Goal: Complete application form: Complete application form

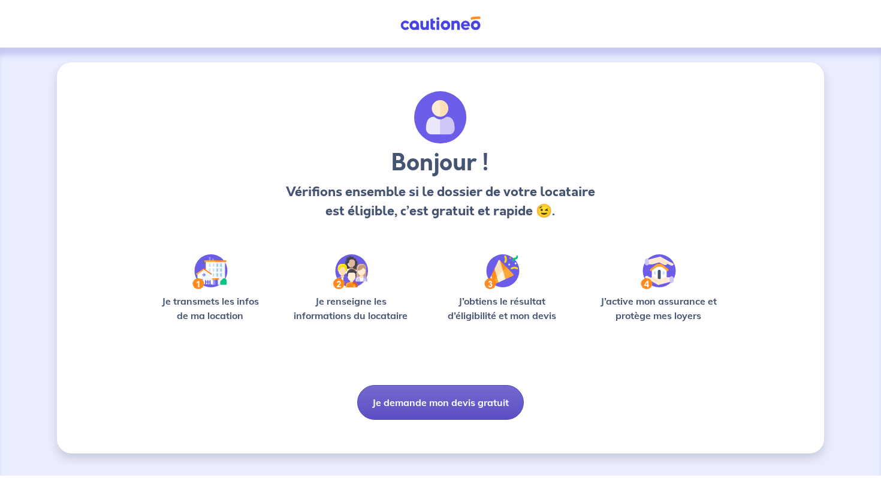
click at [449, 406] on button "Je demande mon devis gratuit" at bounding box center [440, 402] width 167 height 35
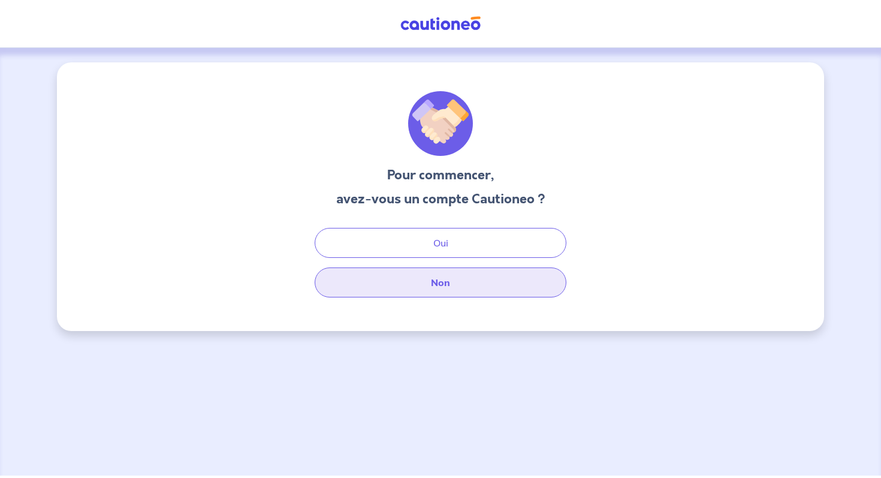
click at [500, 280] on button "Non" at bounding box center [441, 282] width 252 height 30
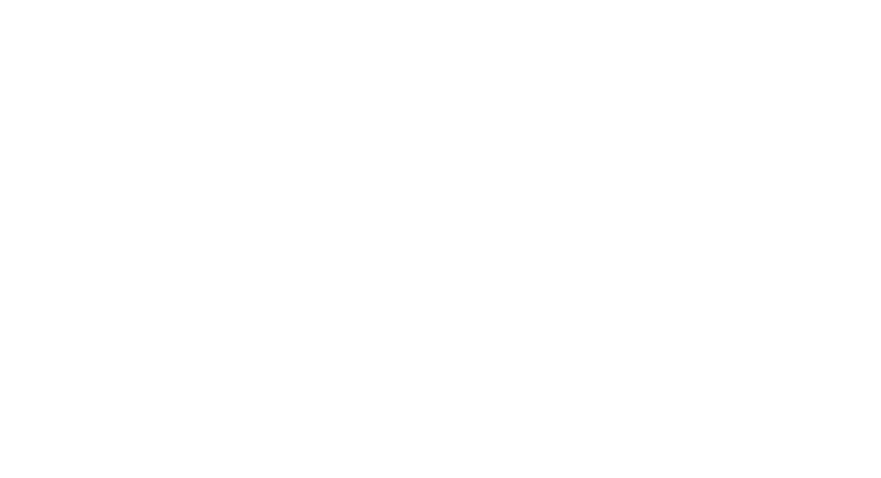
select select "FR"
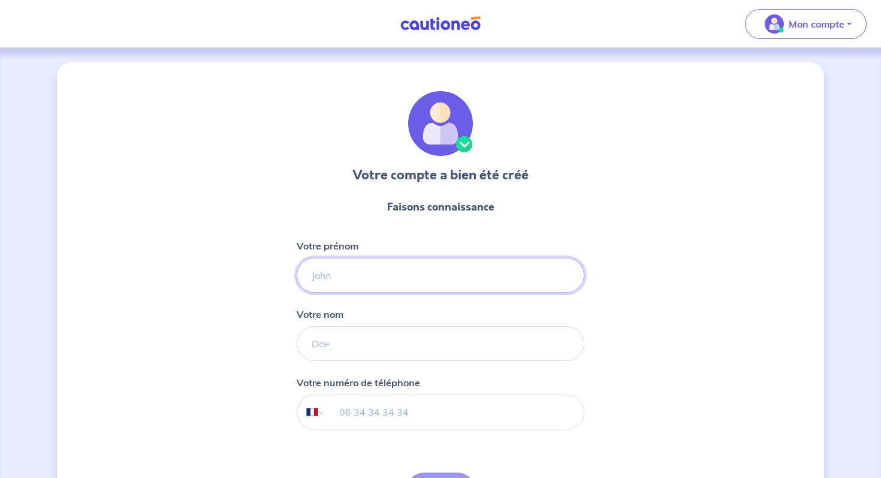
click at [492, 276] on input "Votre prénom" at bounding box center [441, 275] width 288 height 35
type input "Julien"
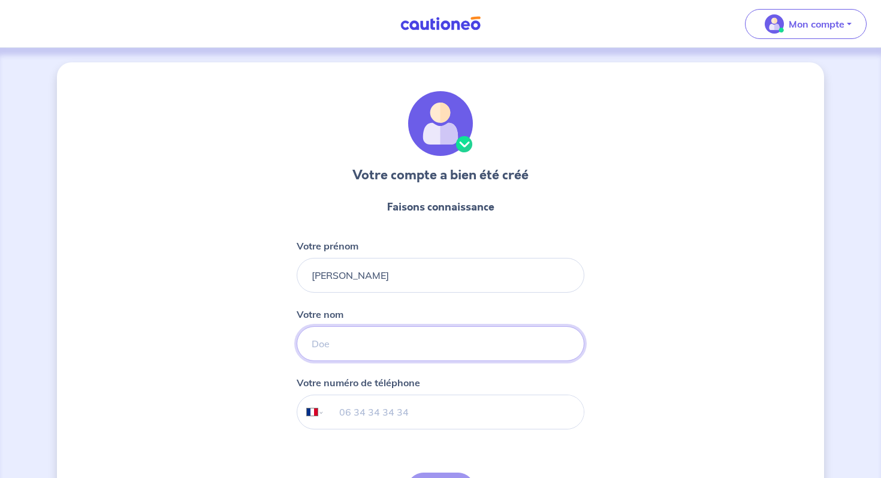
type input "Gragnani"
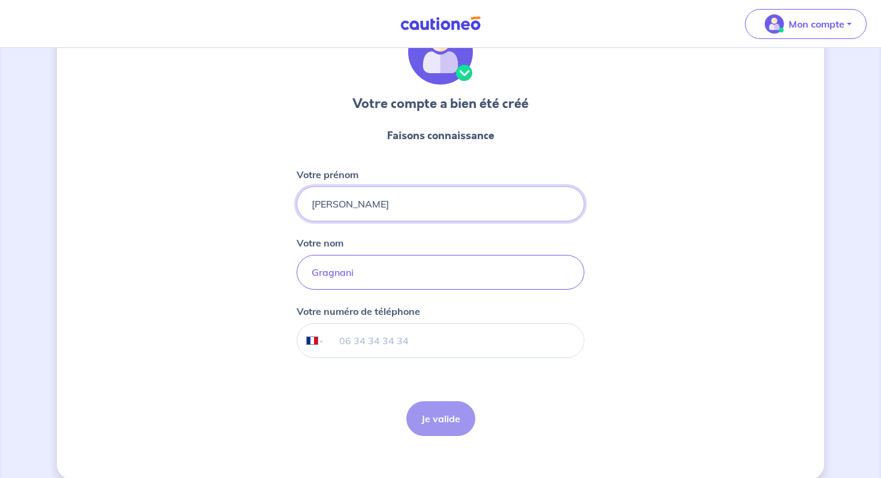
scroll to position [87, 0]
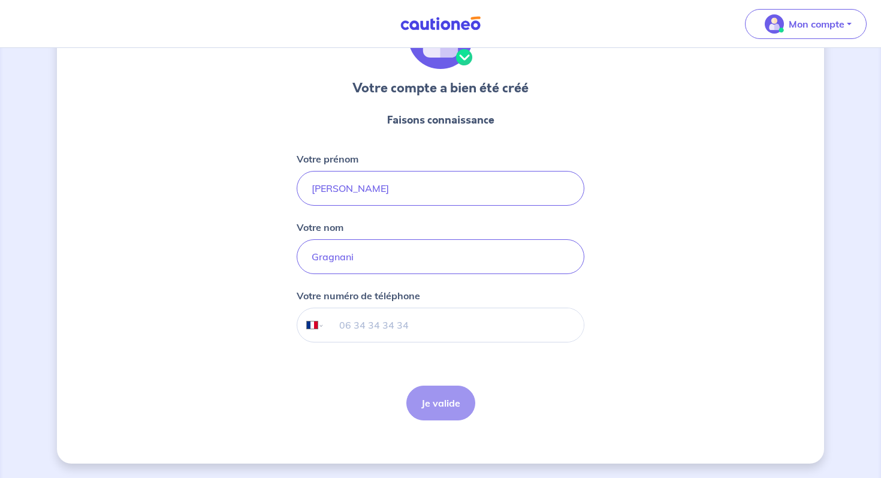
click at [426, 314] on input "tel" at bounding box center [454, 325] width 259 height 34
type input "06 85 31 25 81"
click at [440, 404] on button "Je valide" at bounding box center [440, 402] width 69 height 35
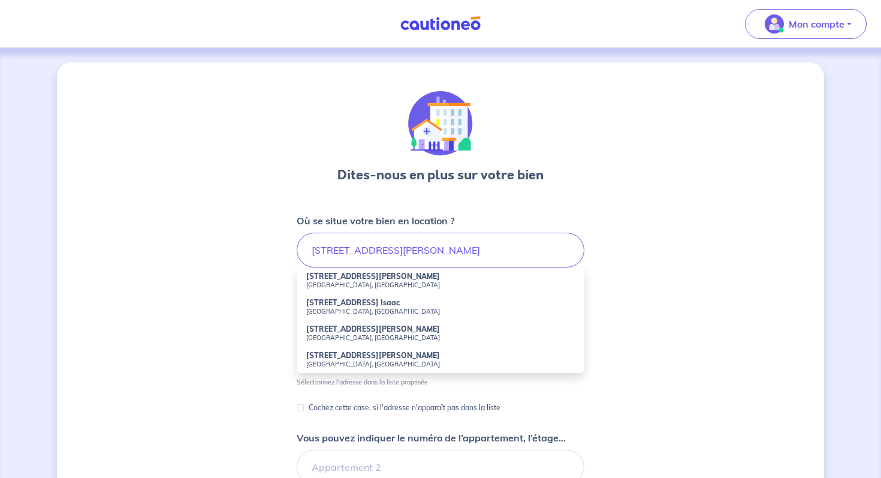
click at [444, 281] on small "Marseille, France" at bounding box center [440, 284] width 268 height 8
type input "1 Rue Jules Isaac, Marseille, France"
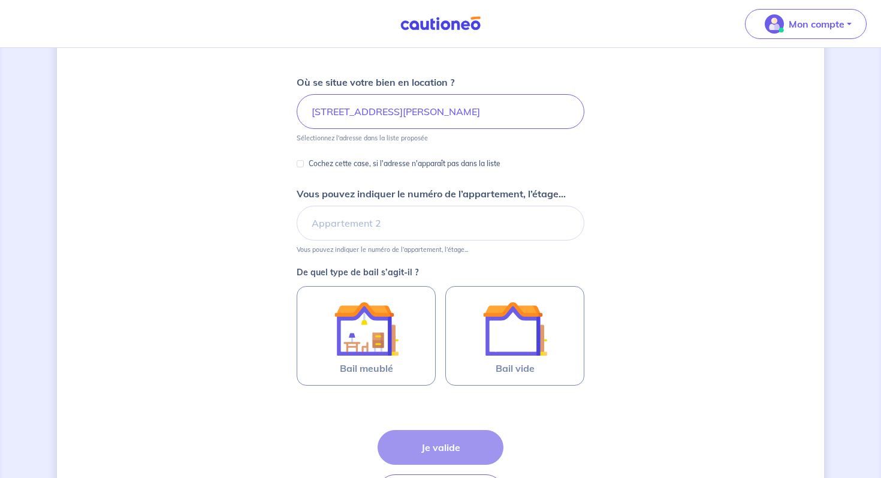
scroll to position [144, 0]
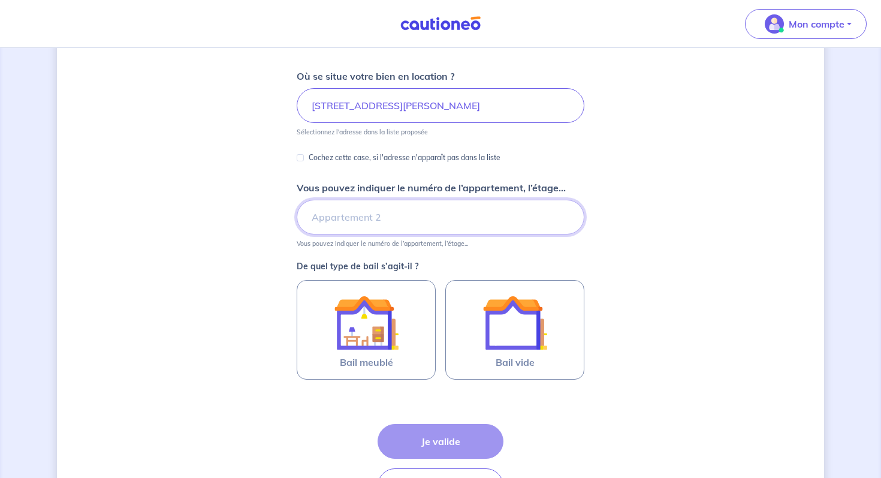
click at [437, 224] on input "Vous pouvez indiquer le numéro de l’appartement, l’étage..." at bounding box center [441, 217] width 288 height 35
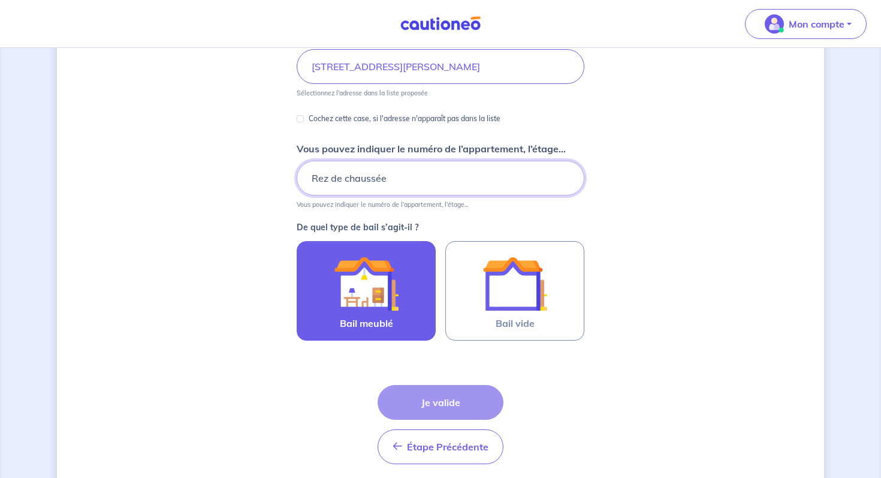
type input "Rez de chaussée"
click at [390, 288] on img at bounding box center [366, 283] width 65 height 65
click at [0, 0] on input "Bail meublé" at bounding box center [0, 0] width 0 height 0
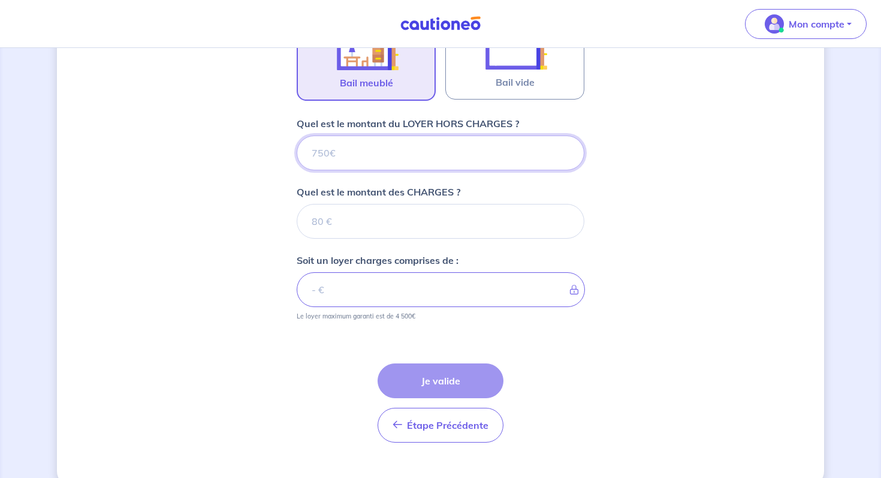
scroll to position [420, 0]
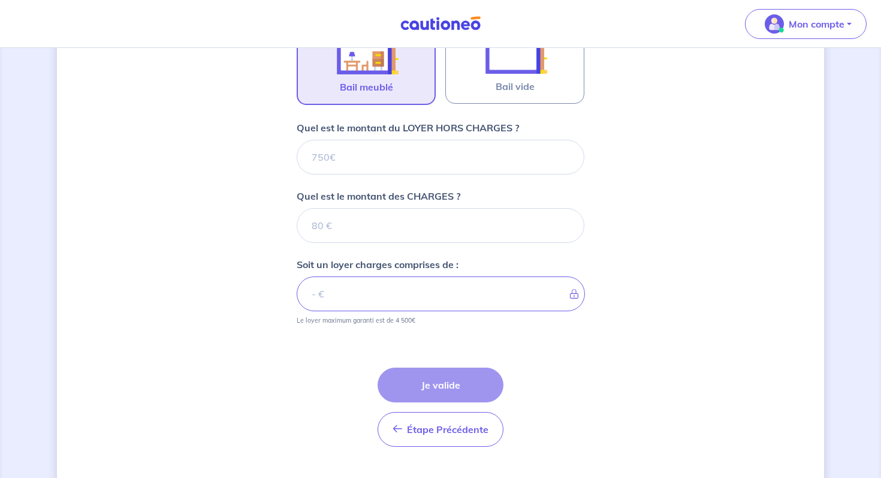
select select "FR"
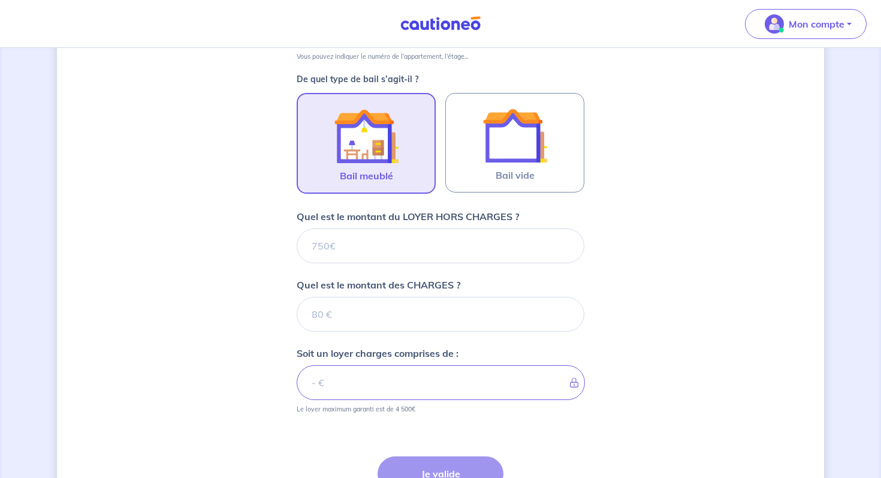
scroll to position [338, 0]
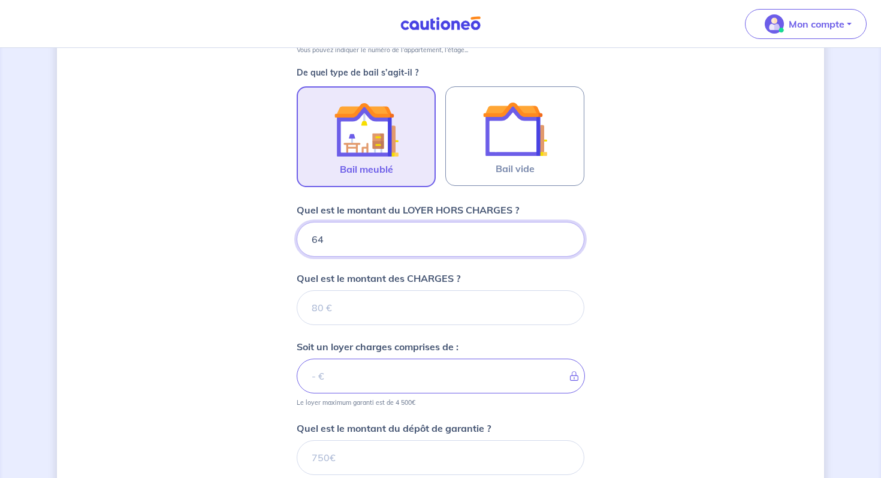
type input "640"
type input "45"
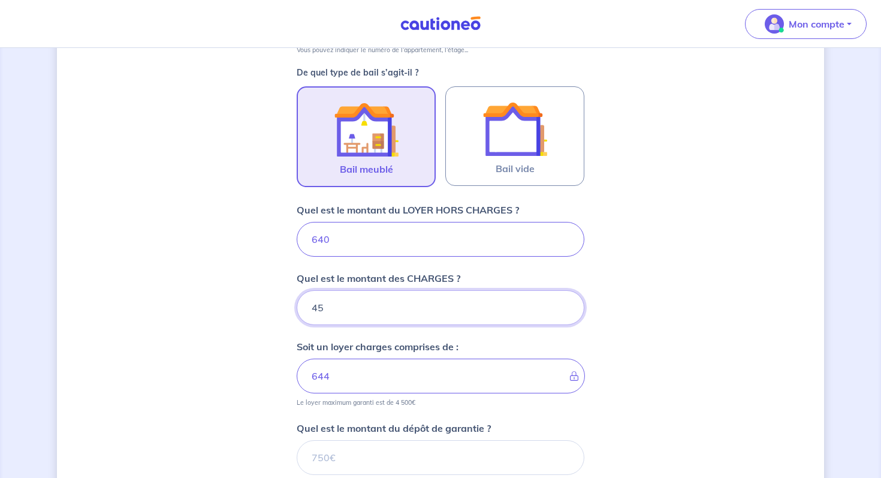
type input "685"
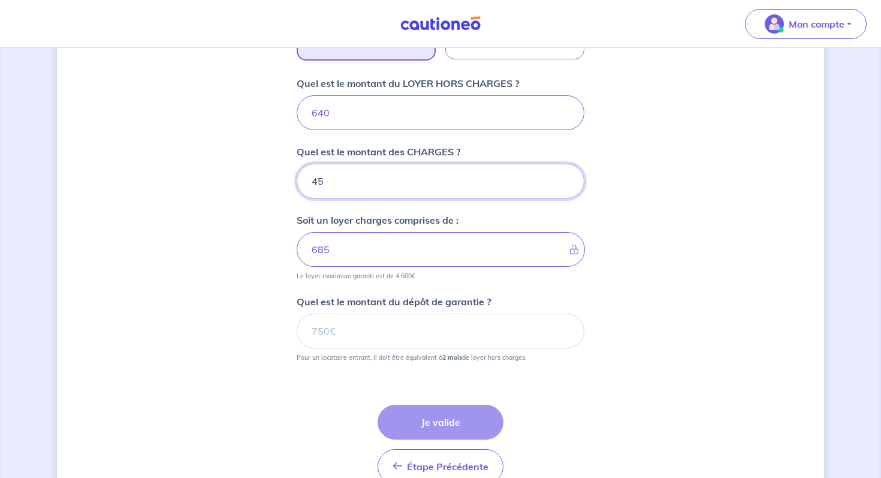
scroll to position [482, 0]
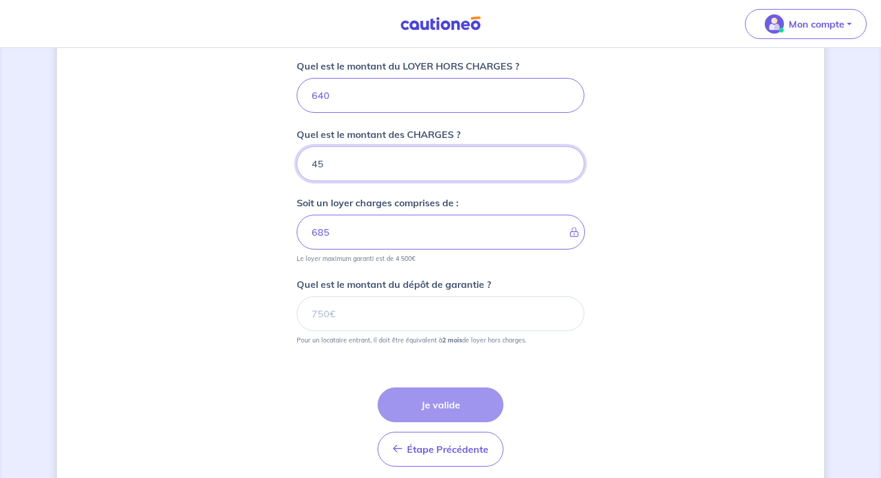
type input "45"
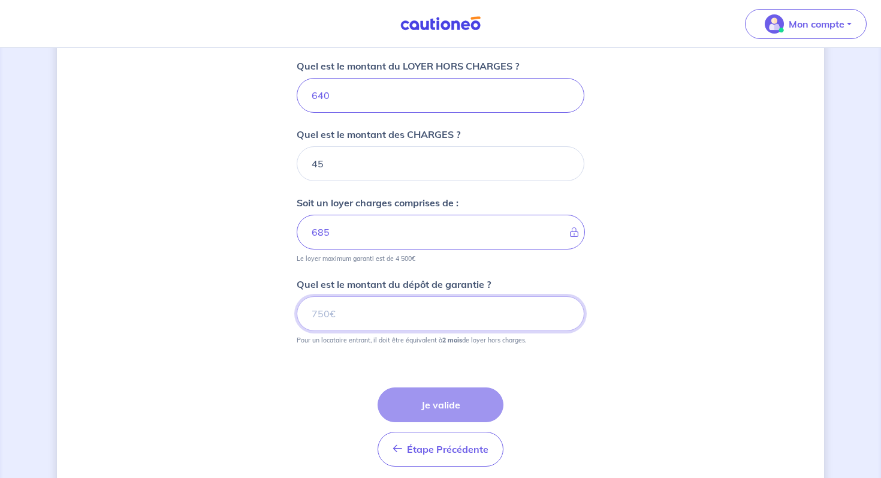
click at [391, 312] on input "Quel est le montant du dépôt de garantie ?" at bounding box center [441, 313] width 288 height 35
type input "1280"
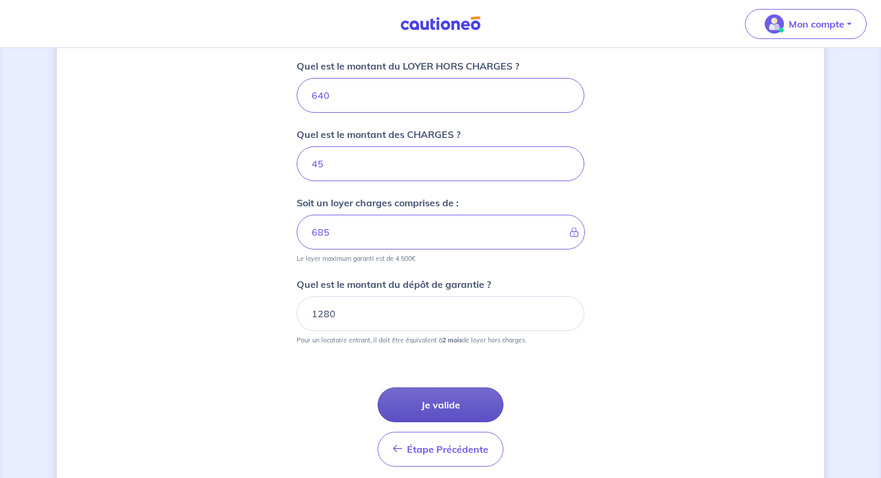
click at [443, 404] on button "Je valide" at bounding box center [441, 404] width 126 height 35
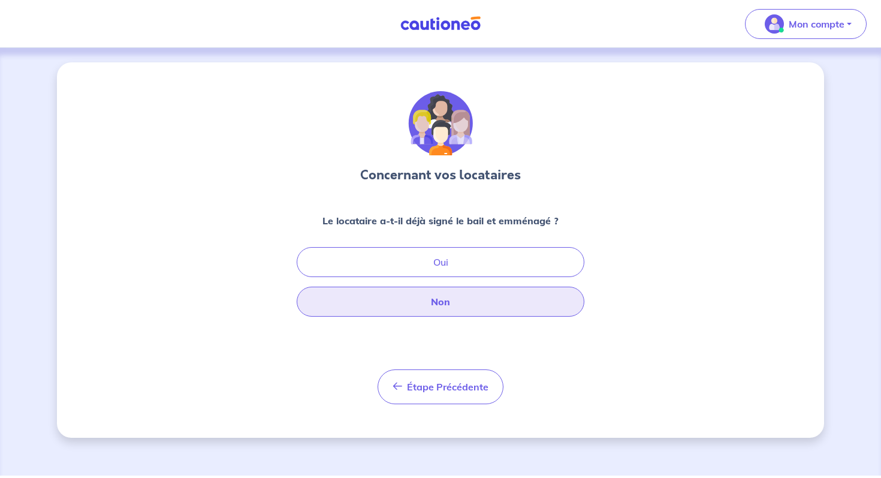
click at [514, 299] on button "Non" at bounding box center [441, 301] width 288 height 30
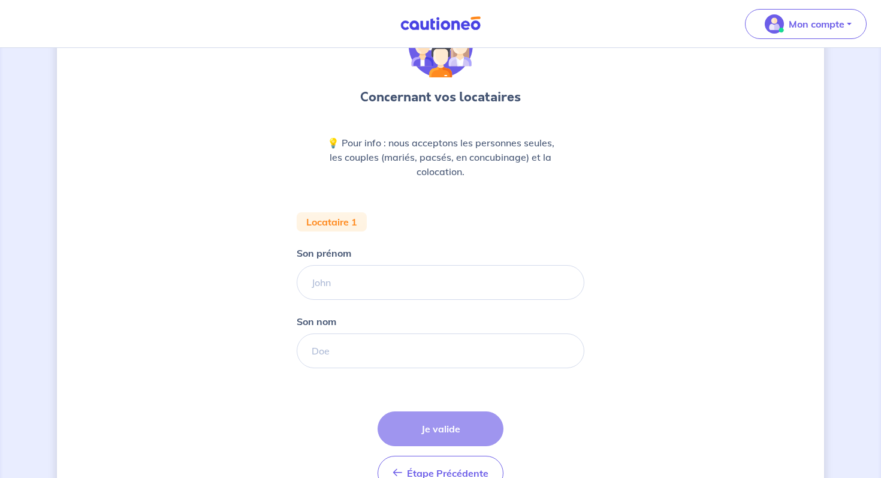
scroll to position [96, 0]
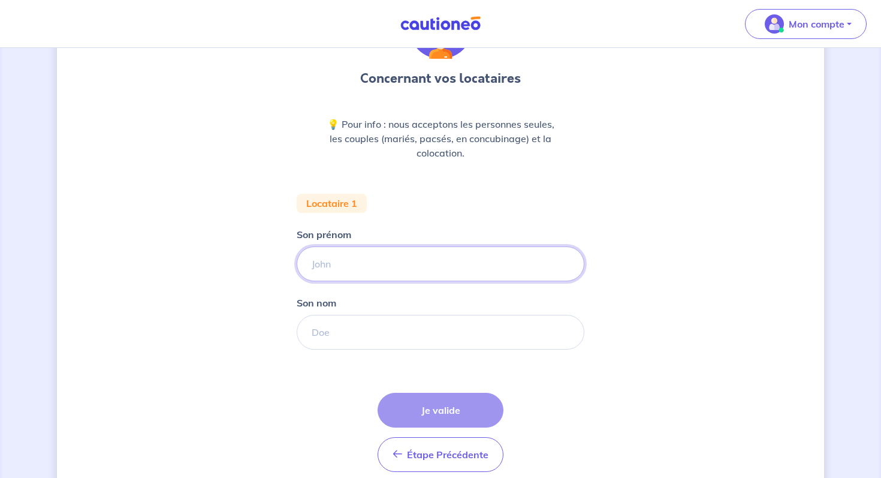
click at [502, 268] on input "Son prénom" at bounding box center [441, 263] width 288 height 35
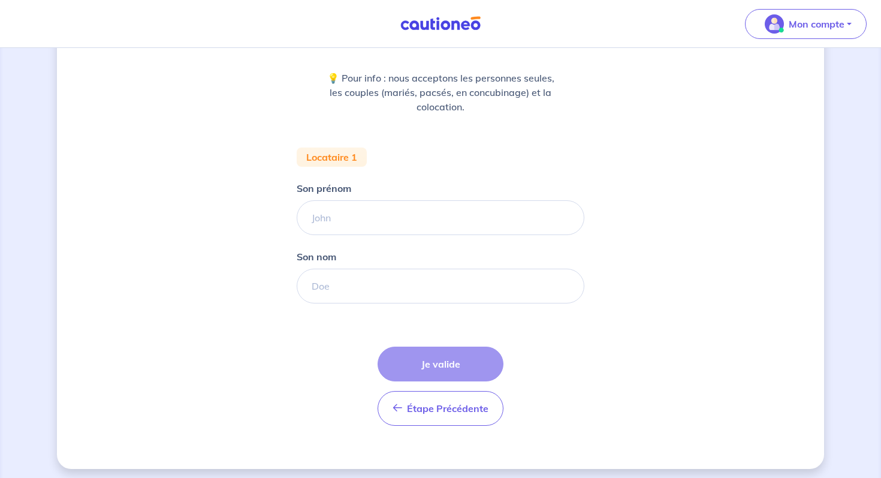
scroll to position [144, 0]
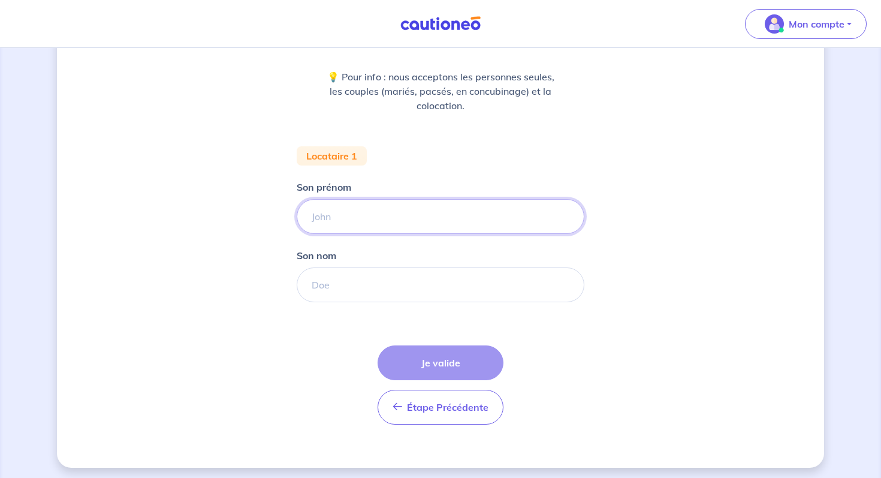
click at [482, 221] on input "Son prénom" at bounding box center [441, 216] width 288 height 35
type input "Pelagie"
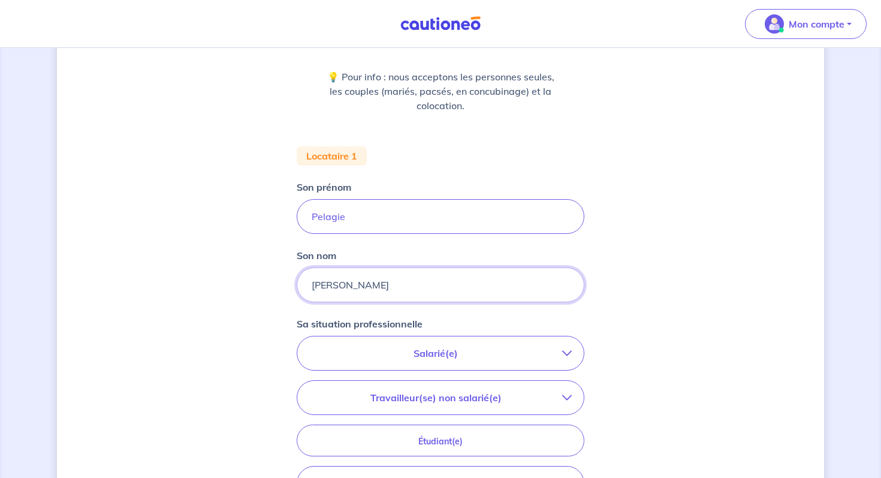
type input "mauro"
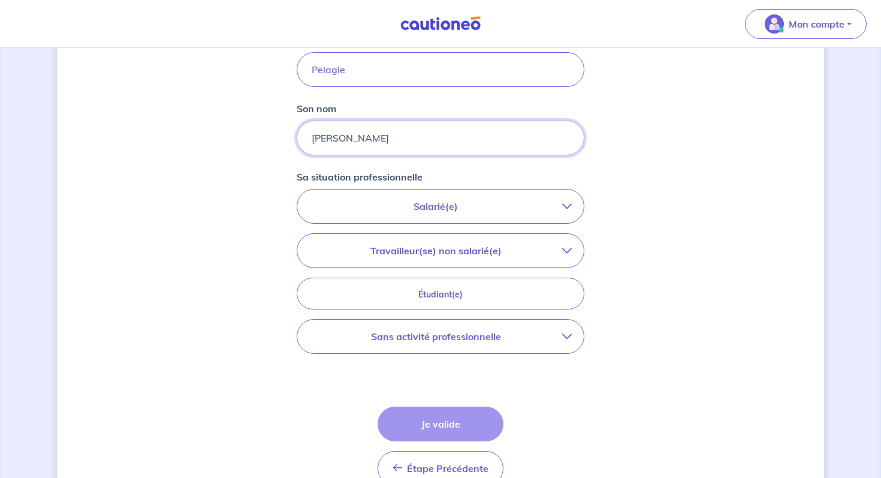
scroll to position [295, 0]
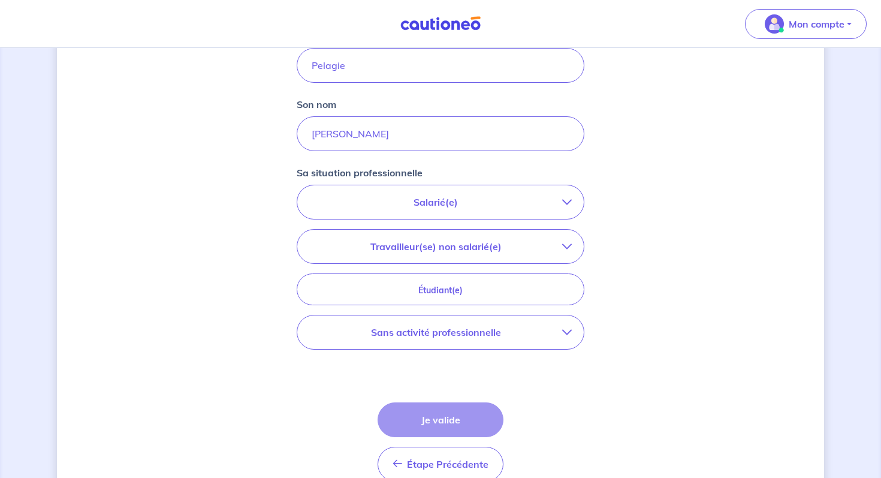
click at [561, 333] on p "Sans activité professionnelle" at bounding box center [435, 332] width 253 height 14
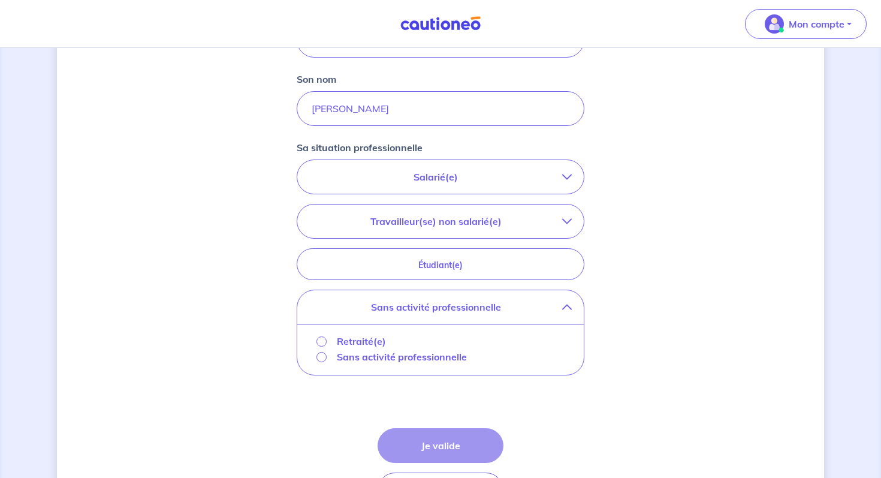
scroll to position [327, 0]
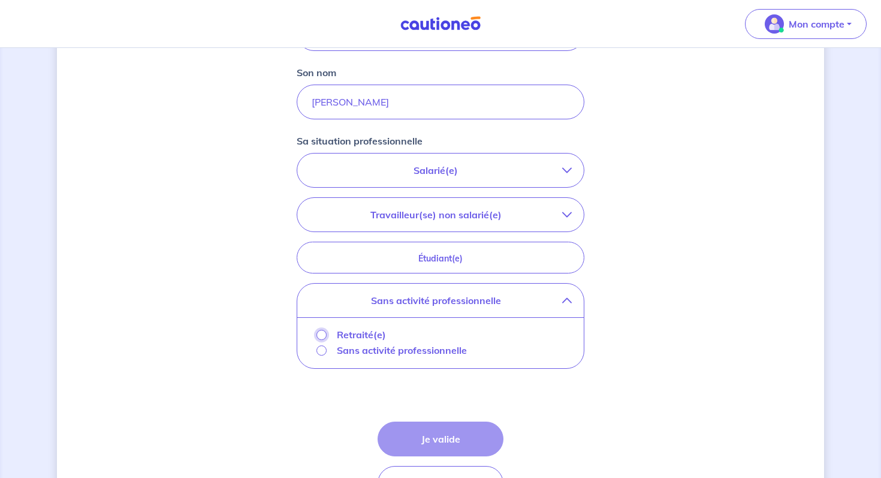
click at [319, 335] on input "Retraité(e)" at bounding box center [321, 335] width 10 height 10
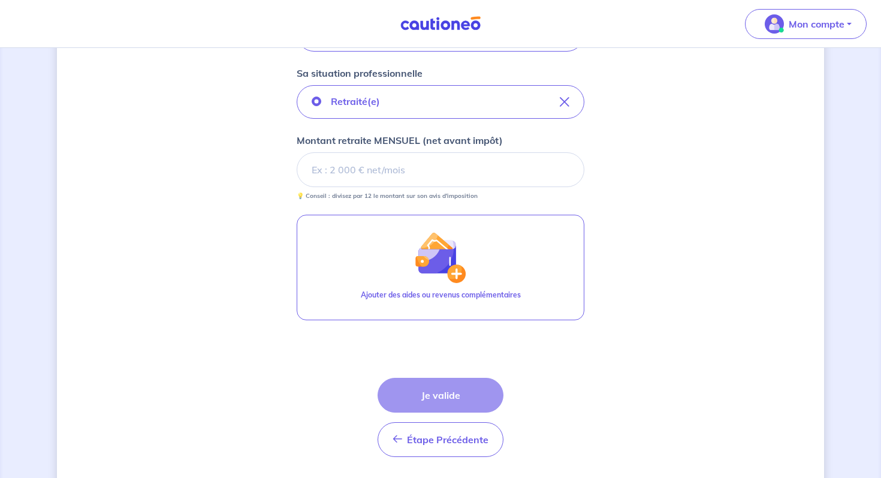
scroll to position [395, 0]
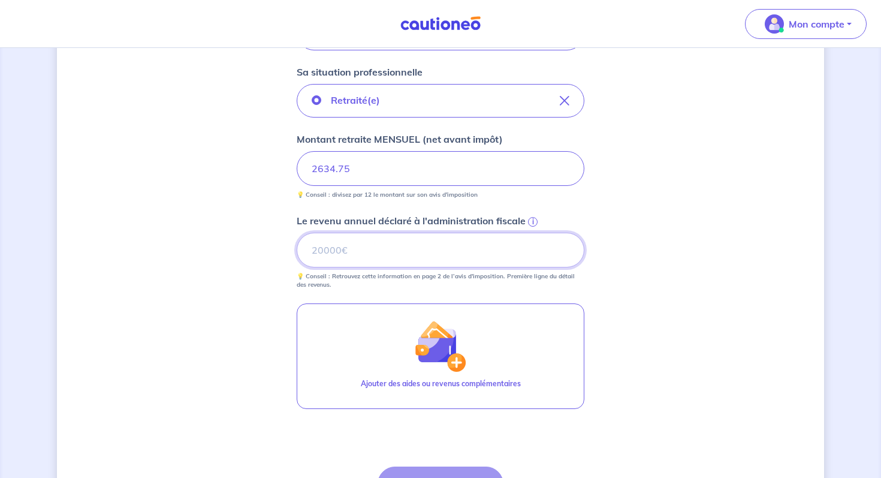
click at [432, 255] on input "Le revenu annuel déclaré à l'administration fiscale i" at bounding box center [441, 250] width 288 height 35
click at [532, 222] on span "i" at bounding box center [533, 222] width 10 height 10
click at [532, 233] on input "Le revenu annuel déclaré à l'administration fiscale i" at bounding box center [441, 250] width 288 height 35
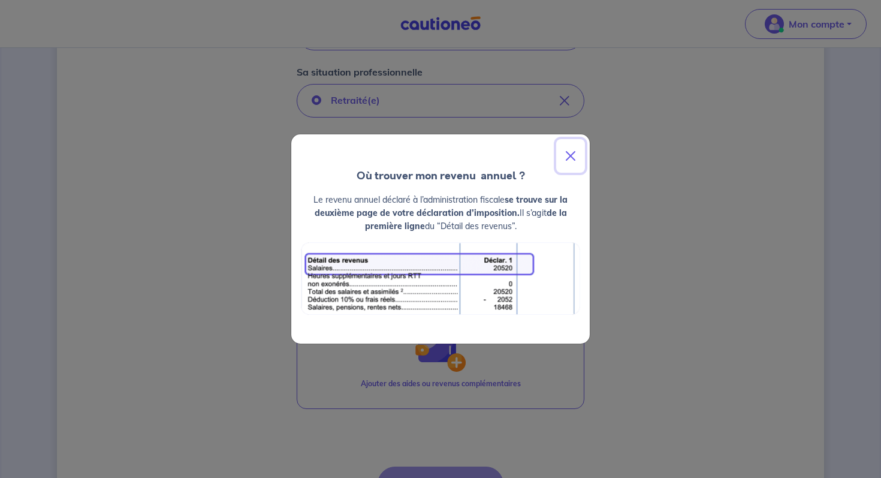
click at [567, 153] on button "Close" at bounding box center [570, 156] width 29 height 34
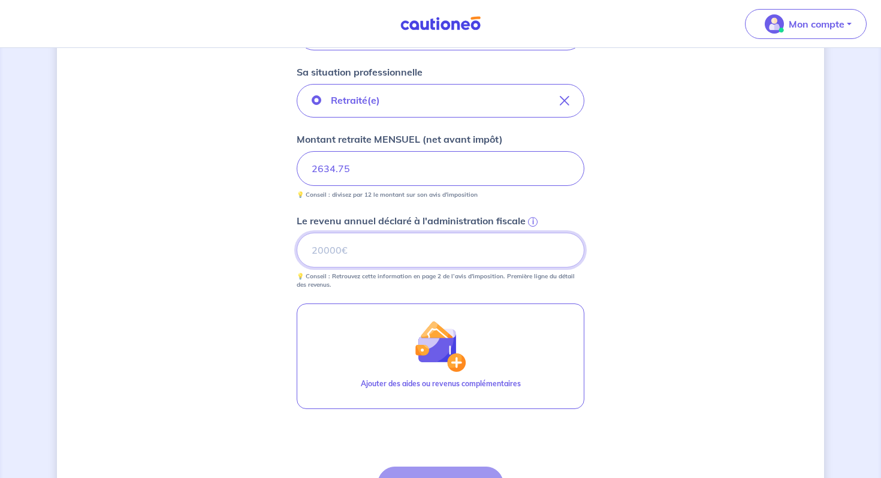
click at [407, 259] on input "Le revenu annuel déclaré à l'administration fiscale i" at bounding box center [441, 250] width 288 height 35
type input "2"
type input "28455"
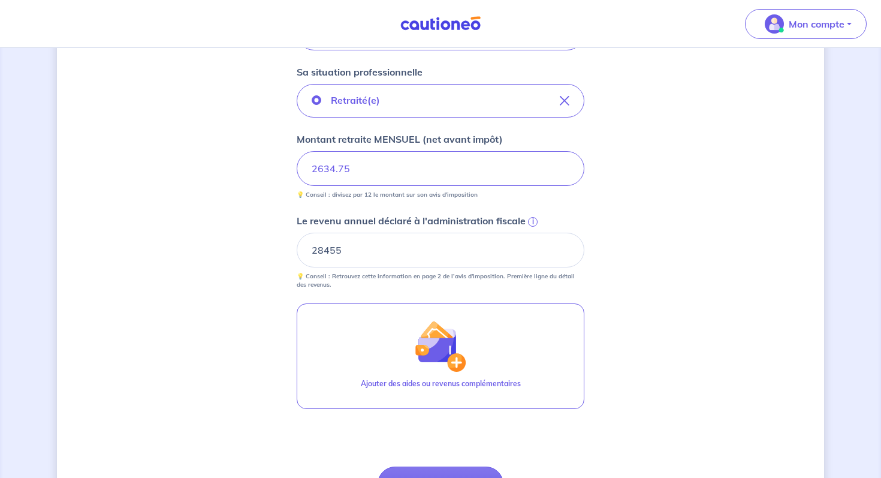
click at [666, 264] on div "Concernant vos locataires 💡 Pour info : nous acceptons les personnes seules, le…" at bounding box center [440, 128] width 767 height 922
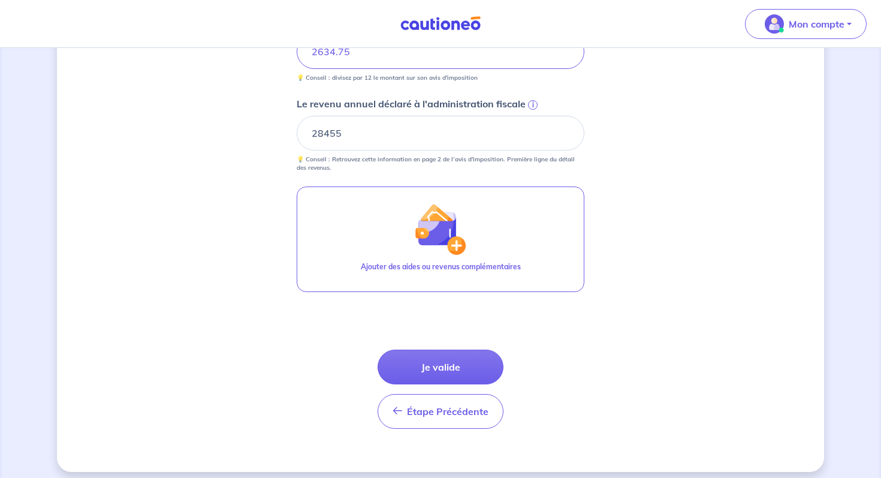
scroll to position [521, 0]
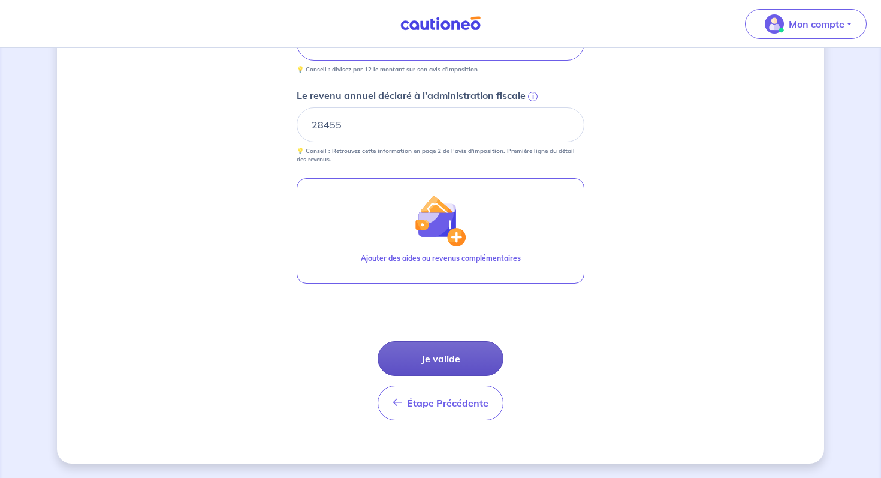
click at [438, 351] on button "Je valide" at bounding box center [441, 358] width 126 height 35
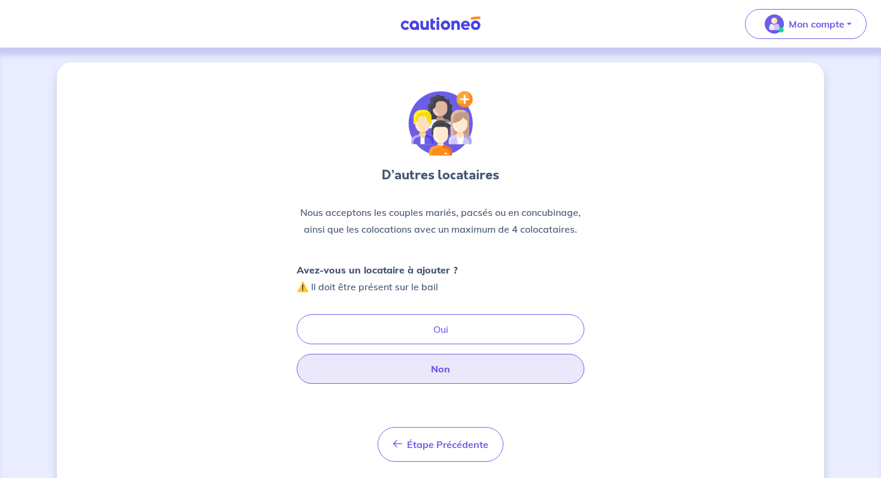
click at [458, 370] on button "Non" at bounding box center [441, 369] width 288 height 30
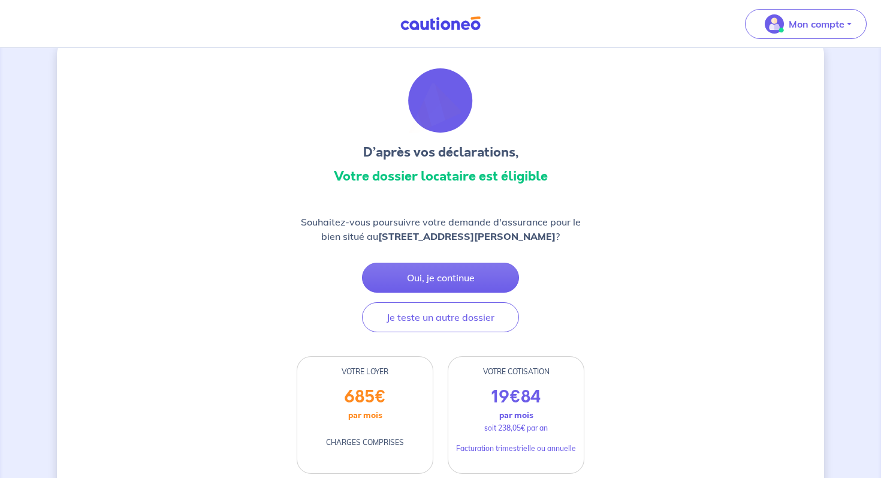
scroll to position [30, 0]
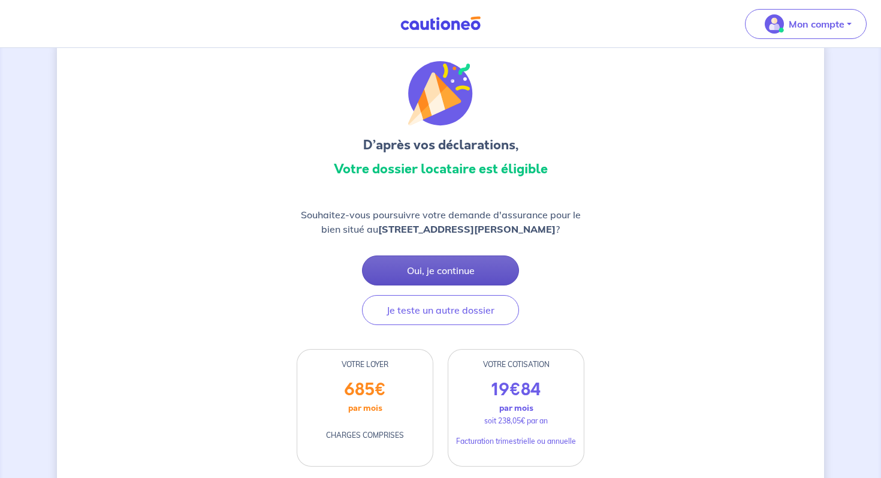
click at [466, 264] on button "Oui, je continue" at bounding box center [440, 270] width 157 height 30
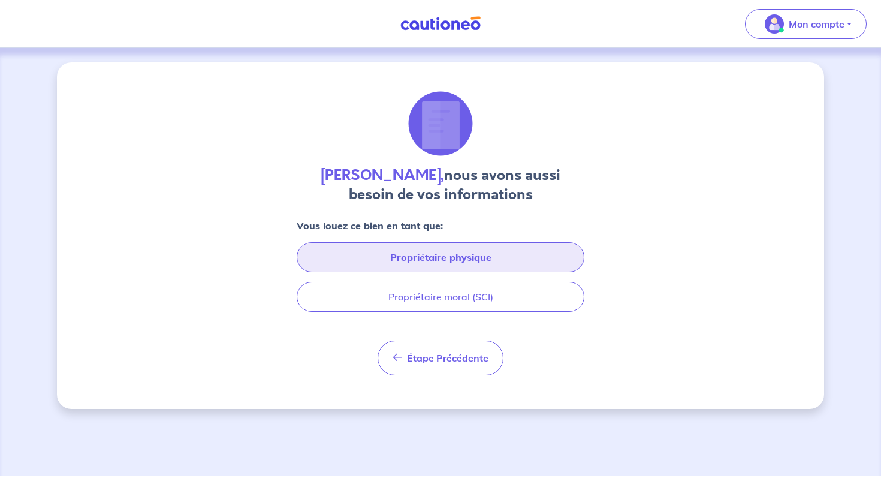
click at [490, 255] on button "Propriétaire physique" at bounding box center [441, 257] width 288 height 30
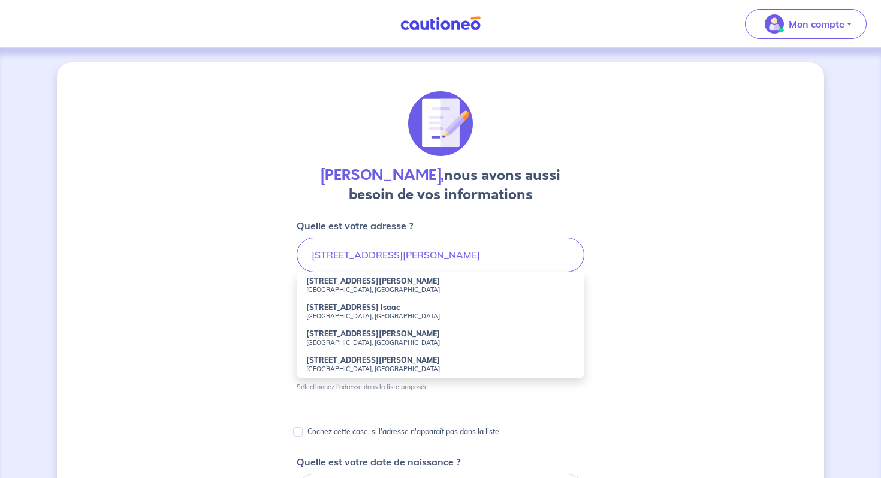
click at [348, 287] on small "Marseille, France" at bounding box center [440, 289] width 268 height 8
type input "1 Rue Jules Isaac, Marseille, France"
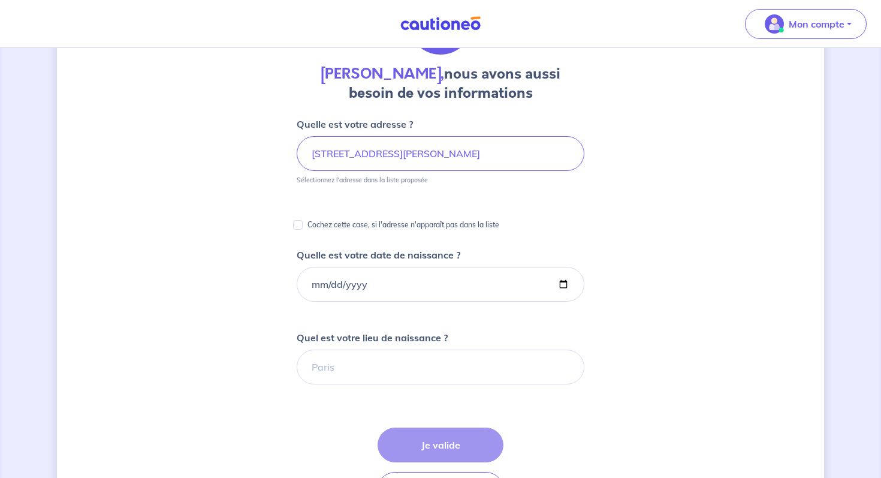
scroll to position [123, 0]
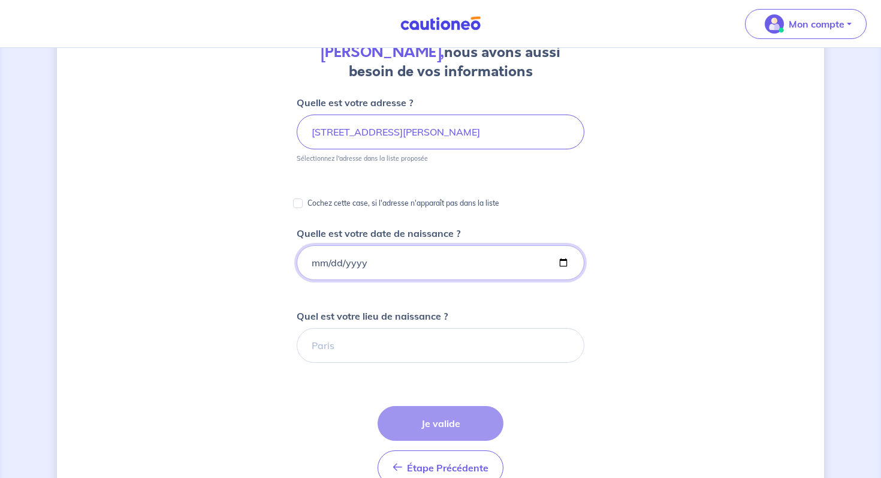
click at [313, 261] on input "Quelle est votre date de naissance ?" at bounding box center [441, 262] width 288 height 35
type input "1994-05-10"
click at [370, 354] on input "Quel est votre lieu de naissance ?" at bounding box center [441, 345] width 288 height 35
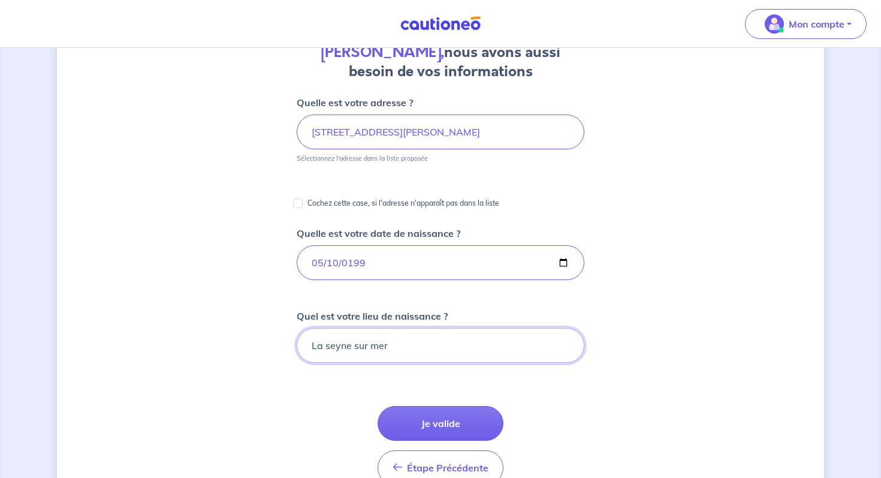
type input "La seyne sur mer"
click at [433, 442] on div "Étape Précédente Précédent Je valide Je valide" at bounding box center [441, 445] width 126 height 79
click at [436, 424] on button "Je valide" at bounding box center [441, 423] width 126 height 35
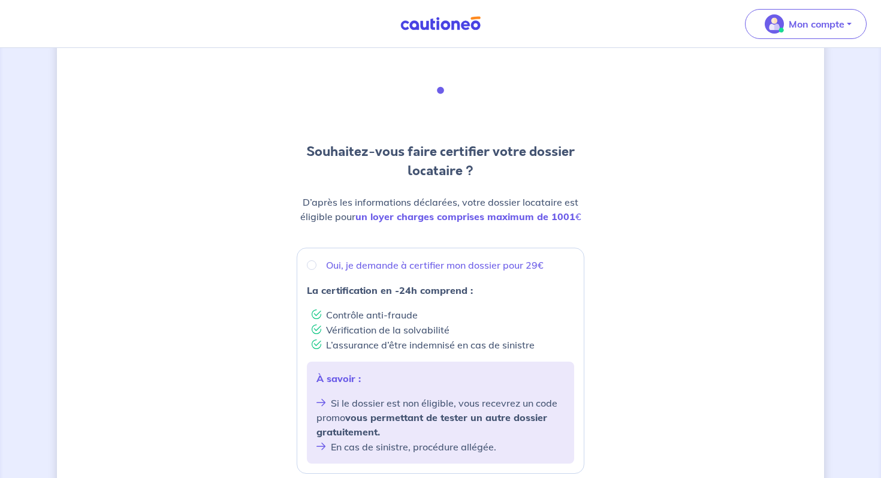
scroll to position [34, 0]
click at [310, 261] on input "Oui, je demande à certifier mon dossier pour 29€" at bounding box center [312, 264] width 10 height 10
radio input "true"
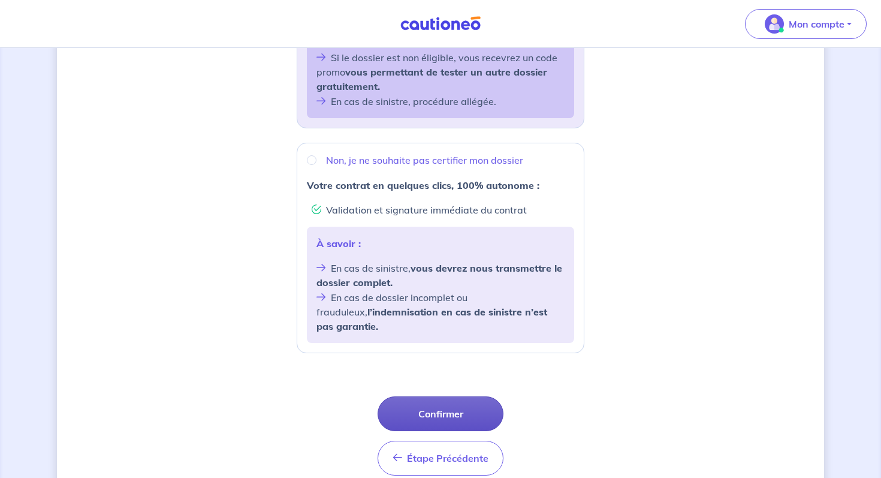
scroll to position [379, 0]
click at [422, 395] on button "Confirmer" at bounding box center [441, 412] width 126 height 35
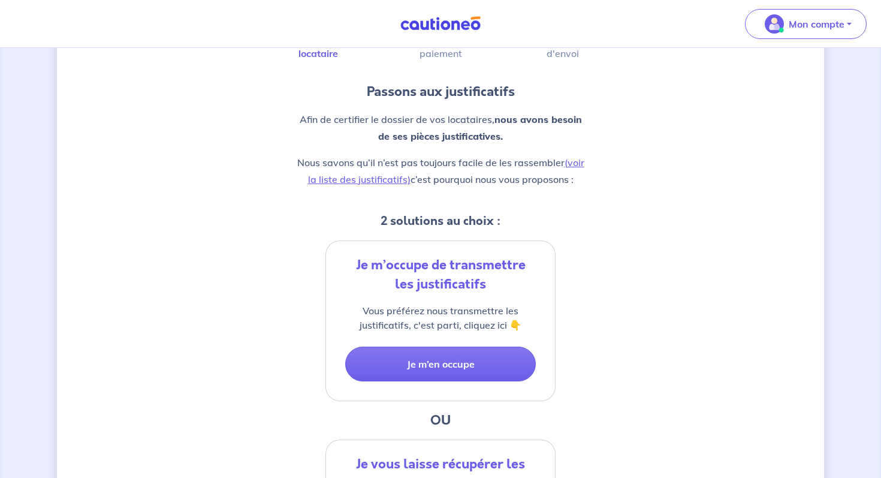
scroll to position [84, 0]
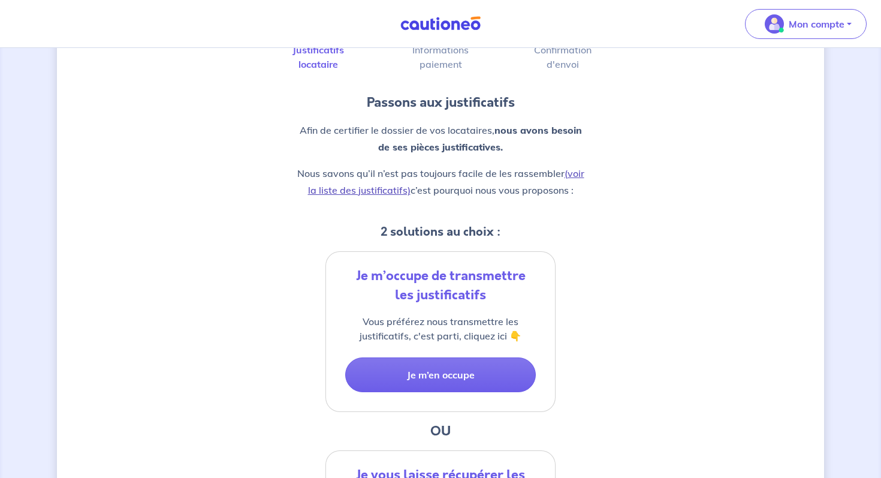
click at [576, 174] on link "(voir la liste des justificatifs)" at bounding box center [446, 181] width 276 height 29
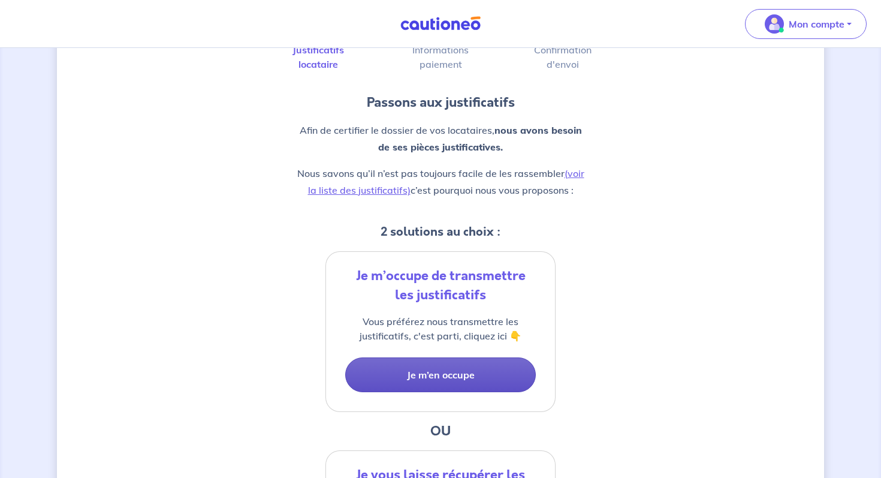
click at [473, 374] on button "Je m’en occupe" at bounding box center [440, 374] width 191 height 35
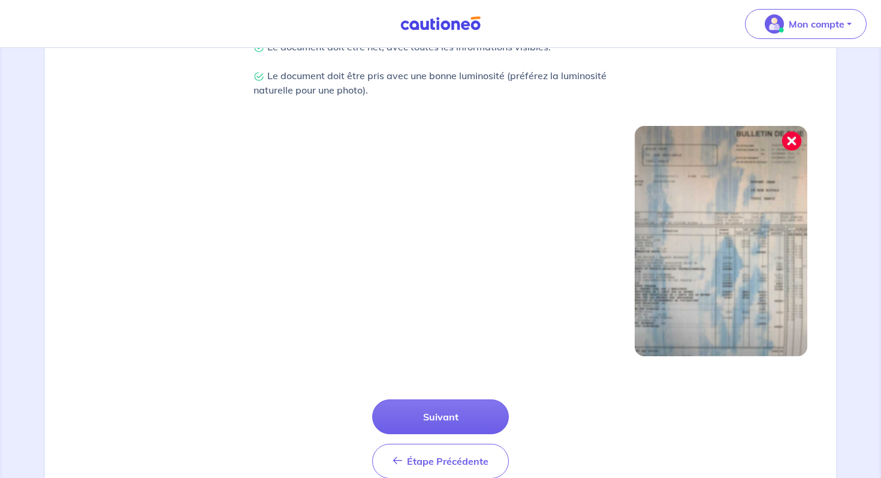
scroll to position [381, 0]
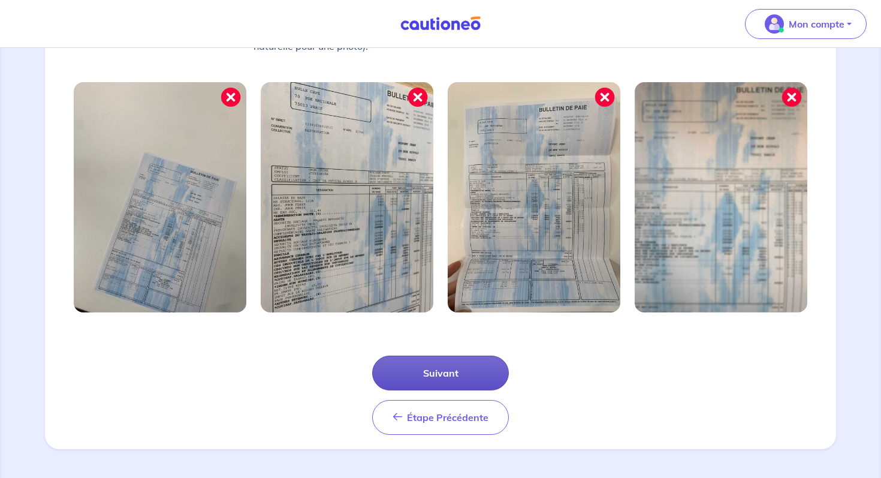
click at [416, 366] on button "Suivant" at bounding box center [440, 372] width 137 height 35
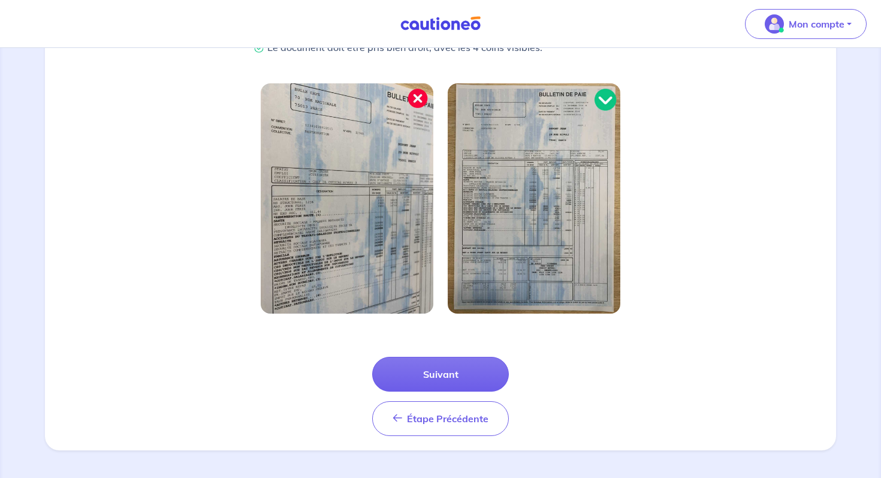
scroll to position [323, 0]
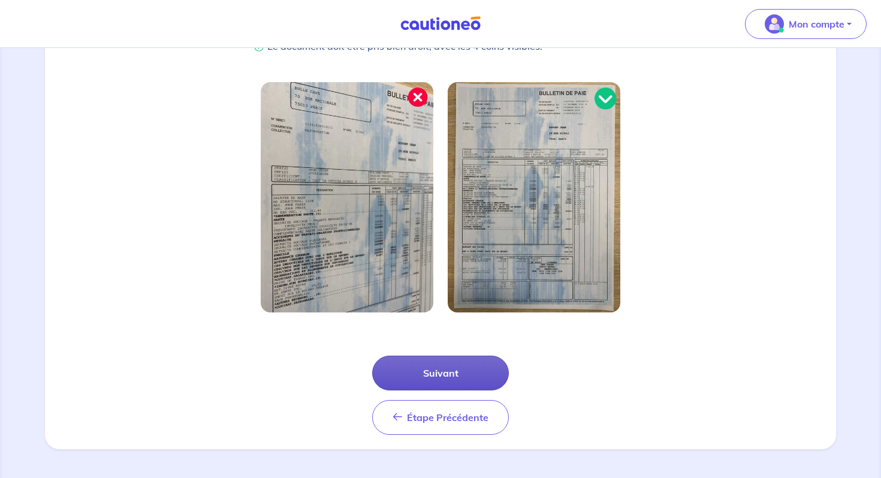
click at [444, 376] on button "Suivant" at bounding box center [440, 372] width 137 height 35
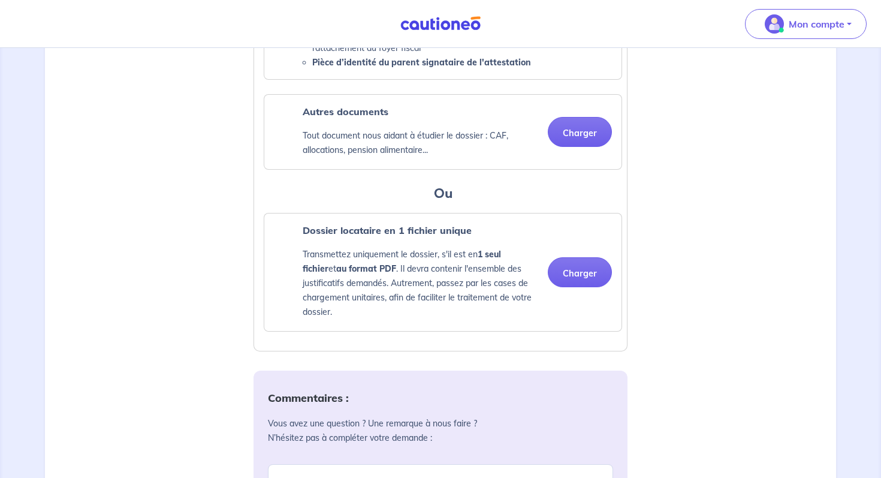
scroll to position [837, 0]
click at [570, 283] on button "Charger" at bounding box center [580, 271] width 64 height 30
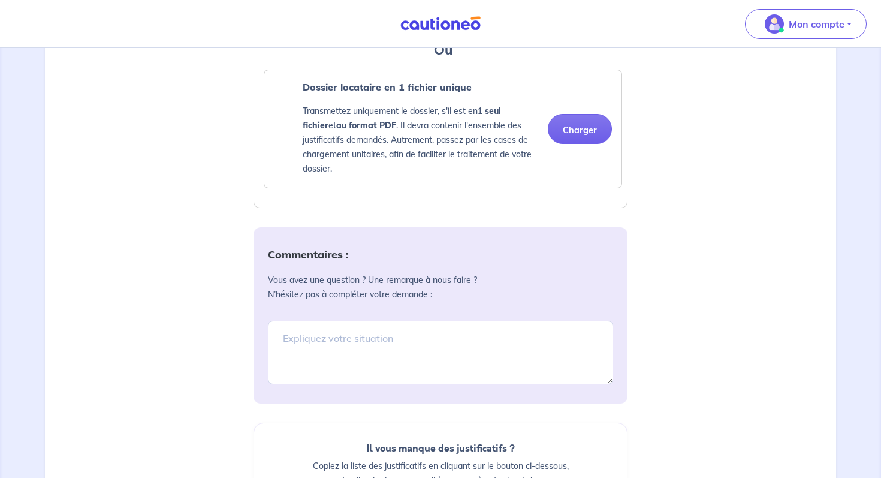
scroll to position [1026, 0]
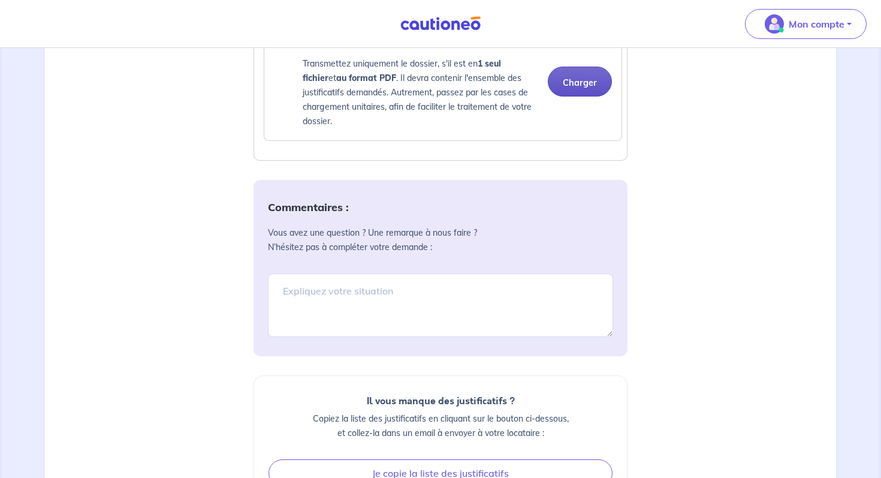
click at [585, 96] on button "Charger" at bounding box center [580, 82] width 64 height 30
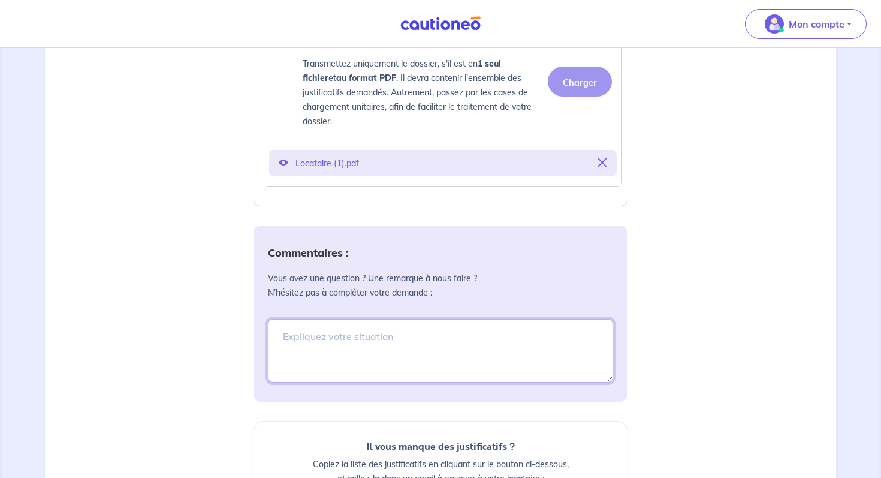
click at [378, 354] on textarea at bounding box center [440, 351] width 345 height 64
click at [398, 348] on textarea "Avez vous tous les docuemnts necessaires ?" at bounding box center [440, 351] width 345 height 64
click at [442, 354] on textarea "Avez vous tous les documents necessaires ?" at bounding box center [440, 351] width 345 height 64
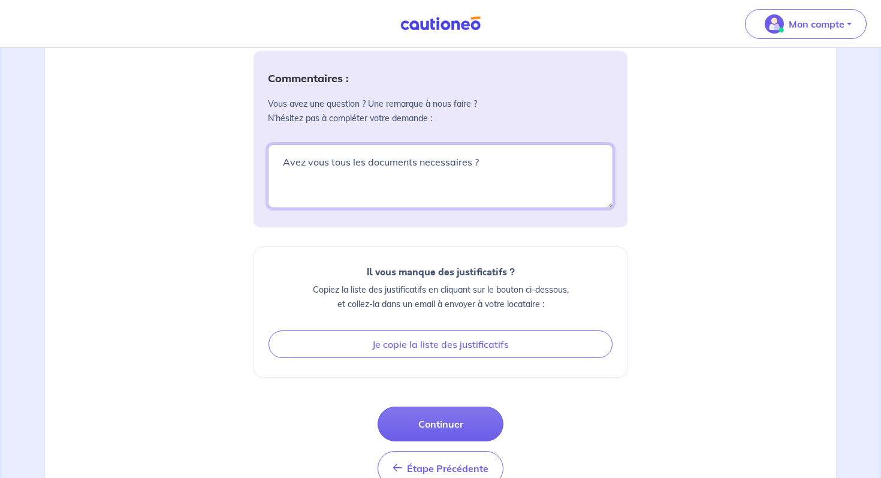
scroll to position [1231, 0]
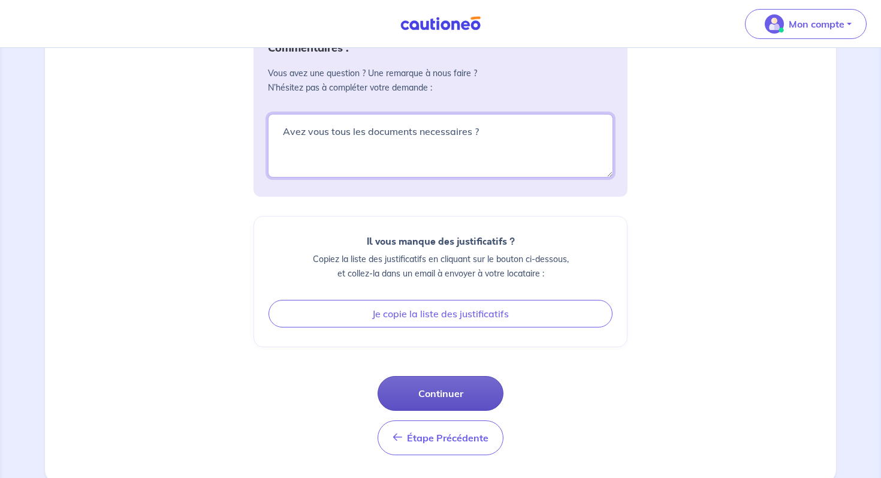
type textarea "Avez vous tous les documents necessaires ?"
click at [464, 410] on button "Continuer" at bounding box center [441, 393] width 126 height 35
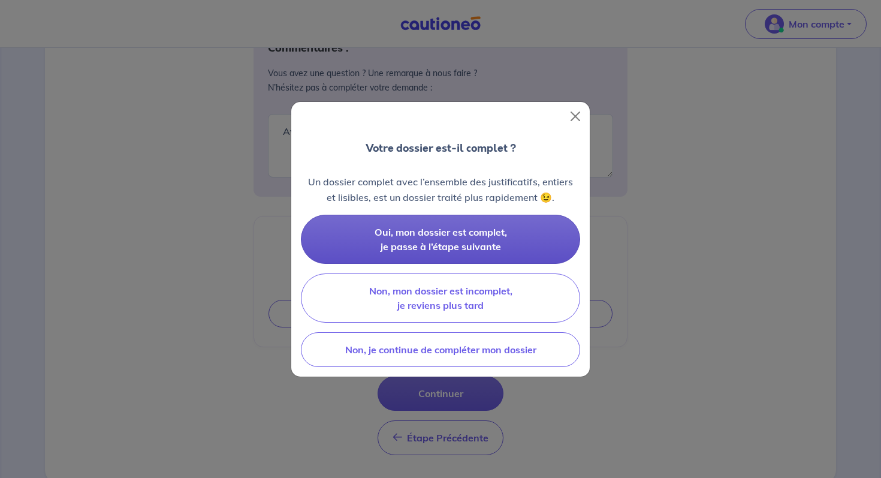
click at [503, 246] on button "Oui, mon dossier est complet, je passe à l’étape suivante" at bounding box center [440, 239] width 279 height 49
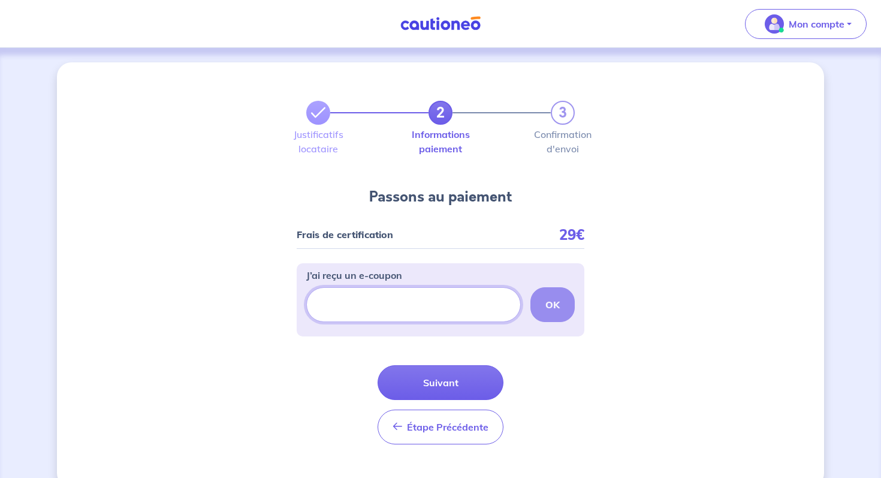
click at [451, 300] on input "J’ai reçu un e-coupon" at bounding box center [413, 304] width 215 height 35
click at [442, 376] on button "Suivant" at bounding box center [441, 382] width 126 height 35
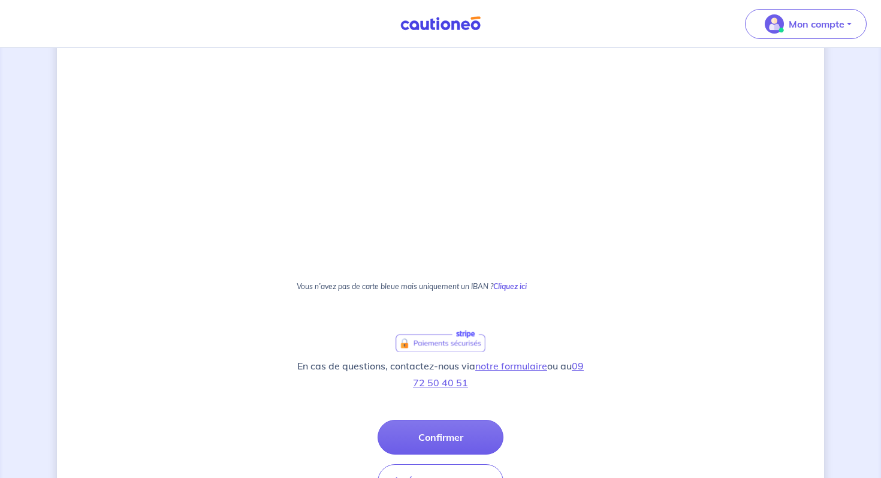
scroll to position [648, 0]
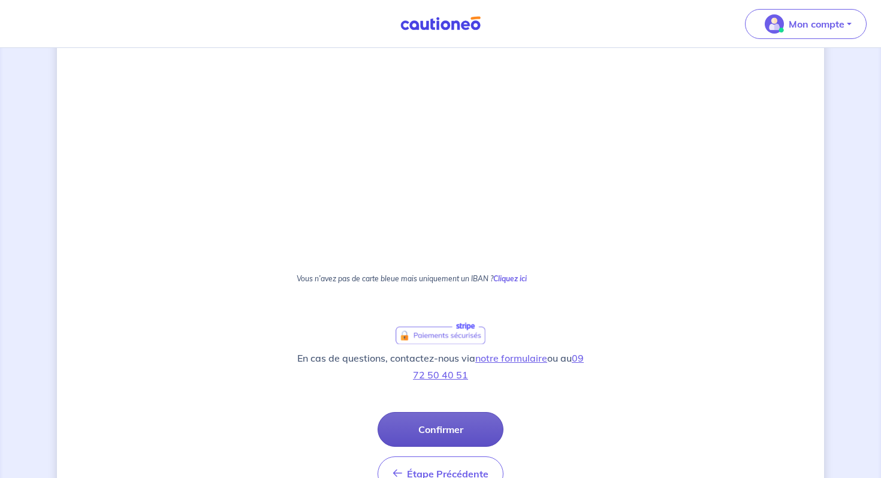
click at [460, 427] on button "Confirmer" at bounding box center [441, 429] width 126 height 35
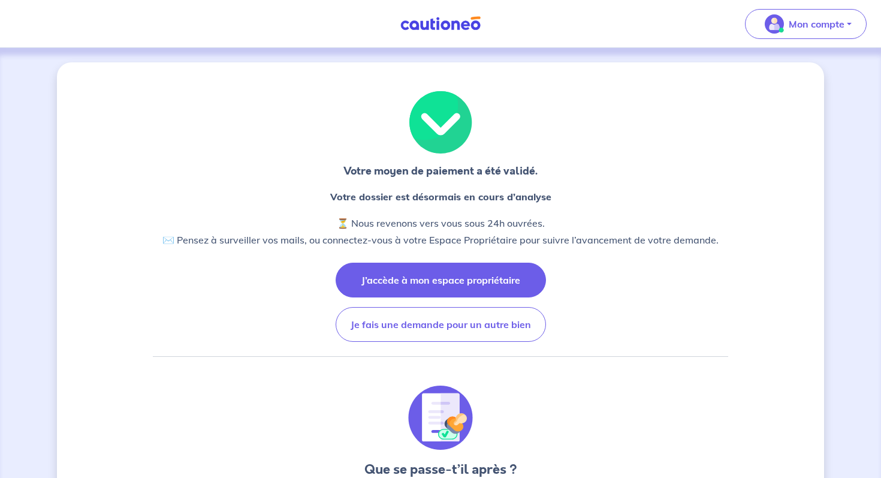
click at [460, 279] on button "J’accède à mon espace propriétaire" at bounding box center [441, 279] width 210 height 35
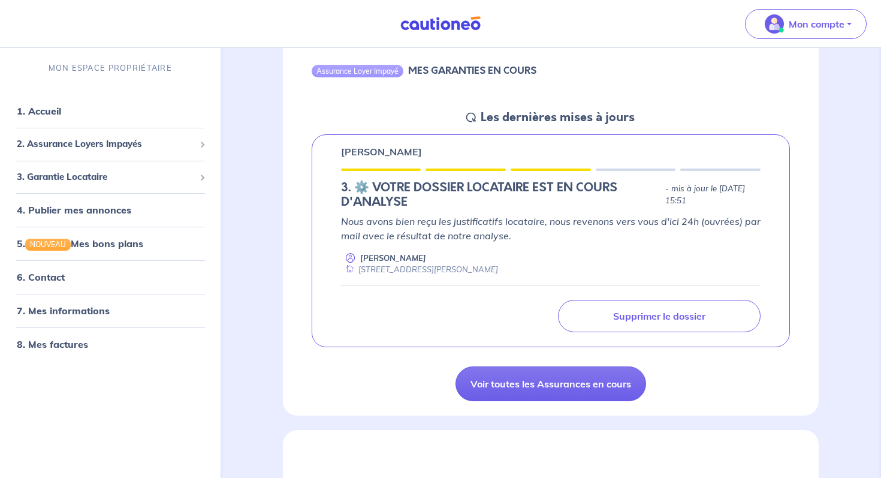
scroll to position [131, 0]
